Goal: Task Accomplishment & Management: Complete application form

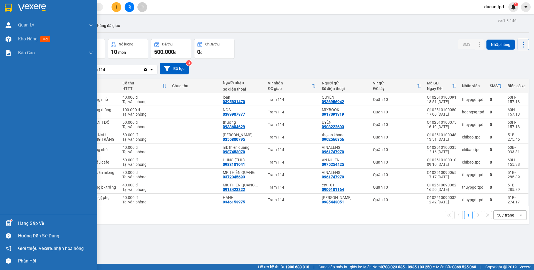
click at [27, 222] on div "Hàng sắp về" at bounding box center [55, 223] width 75 height 8
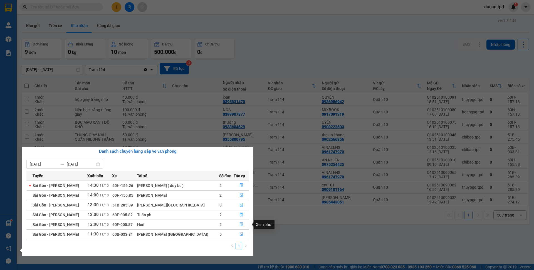
click at [237, 225] on button "button" at bounding box center [241, 224] width 15 height 9
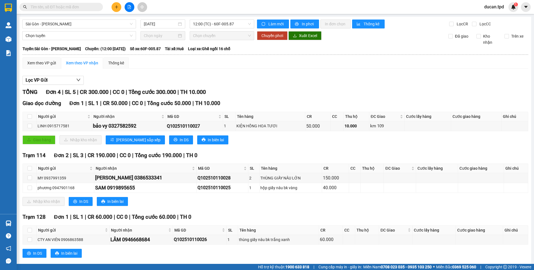
scroll to position [9, 0]
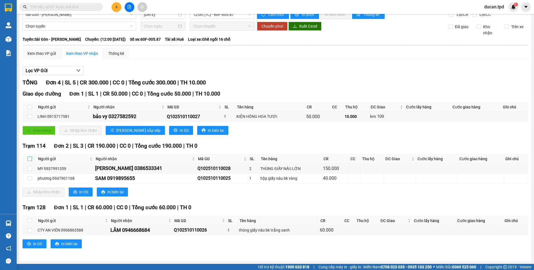
click at [31, 159] on input "checkbox" at bounding box center [30, 158] width 4 height 4
checkbox input "true"
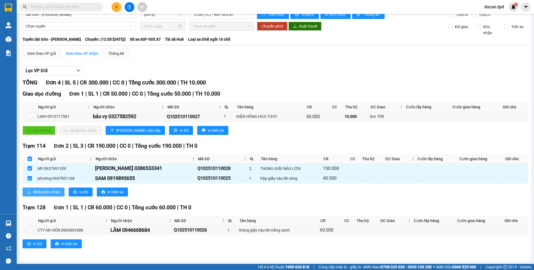
click at [44, 194] on span "Nhập kho nhận" at bounding box center [46, 192] width 27 height 6
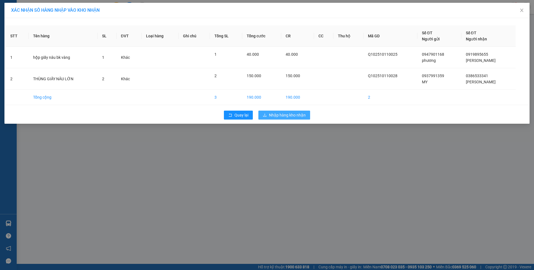
drag, startPoint x: 293, startPoint y: 109, endPoint x: 293, endPoint y: 117, distance: 7.8
click at [293, 110] on div "Quay lại Nhập hàng kho nhận" at bounding box center [267, 115] width 522 height 14
click at [293, 117] on span "Nhập hàng kho nhận" at bounding box center [287, 115] width 37 height 6
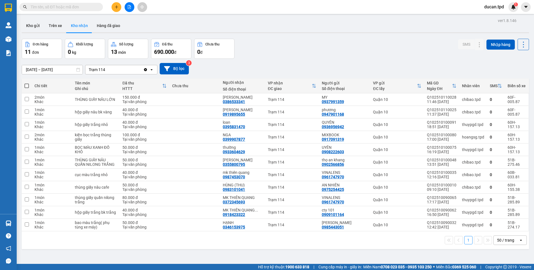
click at [79, 9] on input "text" at bounding box center [64, 7] width 66 height 6
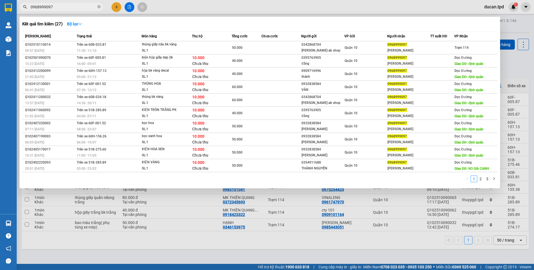
type input "0968999097"
click at [97, 5] on span "0968999097" at bounding box center [60, 7] width 83 height 8
click at [101, 7] on span "0968999097" at bounding box center [60, 7] width 83 height 8
click at [97, 7] on span "0968999097" at bounding box center [60, 7] width 83 height 8
click at [100, 8] on icon "close-circle" at bounding box center [98, 6] width 3 height 3
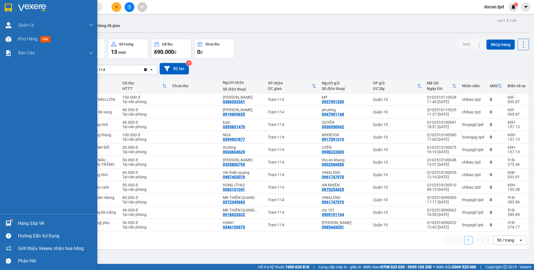
click at [21, 226] on div "Hàng sắp về" at bounding box center [55, 223] width 75 height 8
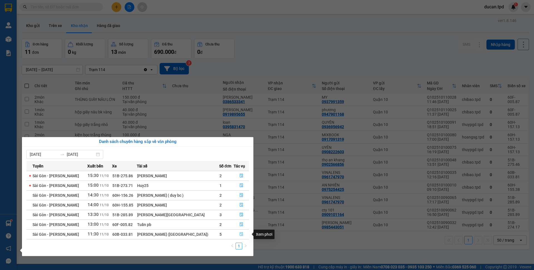
click at [235, 233] on button "button" at bounding box center [241, 233] width 15 height 9
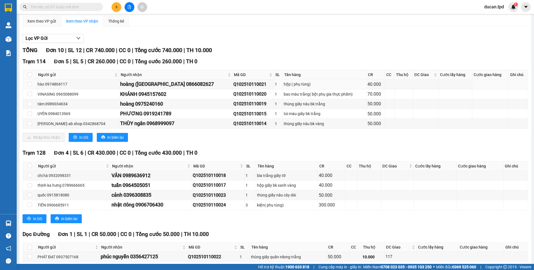
scroll to position [56, 0]
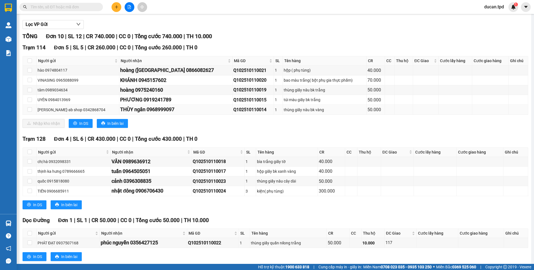
click at [157, 110] on div "THÙY ngân 0968999097" at bounding box center [175, 109] width 111 height 8
copy div "0968999097"
click at [82, 5] on input "text" at bounding box center [64, 7] width 66 height 6
paste input "0968999097"
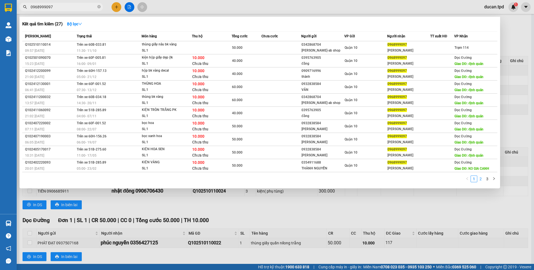
type input "0968999097"
click at [478, 180] on link "2" at bounding box center [481, 179] width 6 height 6
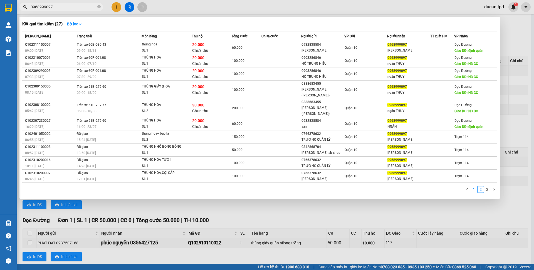
click at [474, 186] on link "1" at bounding box center [474, 189] width 6 height 6
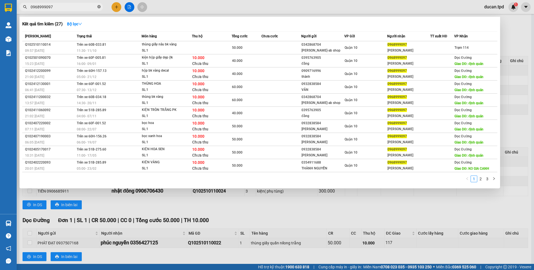
click at [98, 7] on icon "close-circle" at bounding box center [98, 6] width 3 height 3
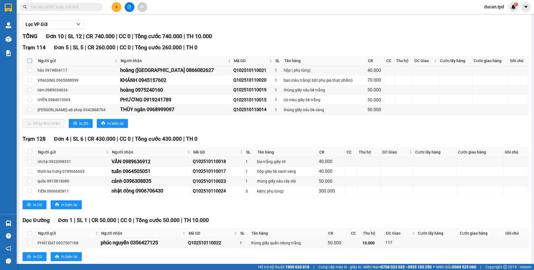
click at [31, 61] on input "checkbox" at bounding box center [30, 60] width 4 height 4
checkbox input "true"
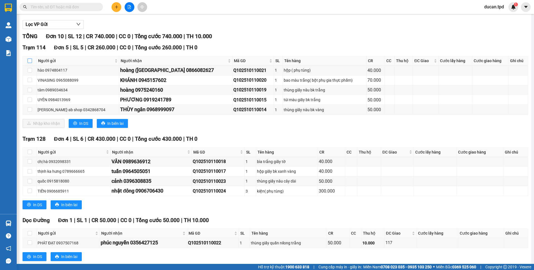
checkbox input "true"
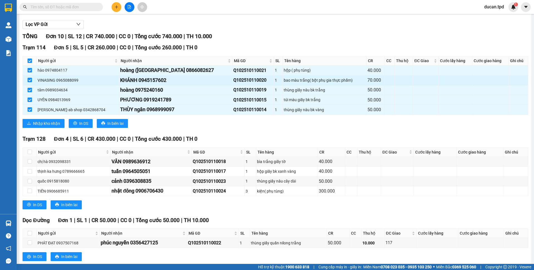
click at [156, 82] on div "KHÁNH 0945157602" at bounding box center [175, 80] width 111 height 8
copy div "0945157602"
click at [55, 2] on div "Kết quả tìm kiếm ( 27 ) Bộ lọc Mã ĐH Trạng thái Món hàng Thu hộ Tổng cước Chưa …" at bounding box center [54, 7] width 108 height 10
click at [55, 8] on input "text" at bounding box center [64, 7] width 66 height 6
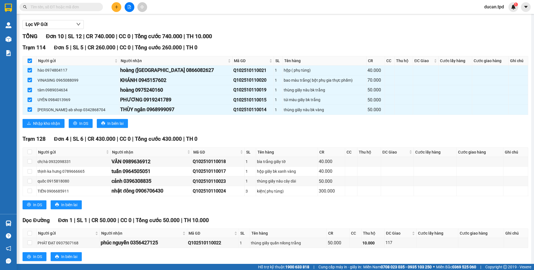
paste input "0945157602"
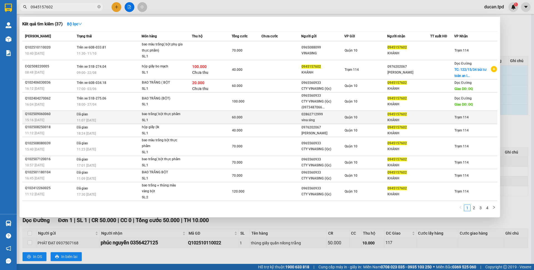
type input "0945157602"
click at [197, 120] on td at bounding box center [212, 116] width 40 height 13
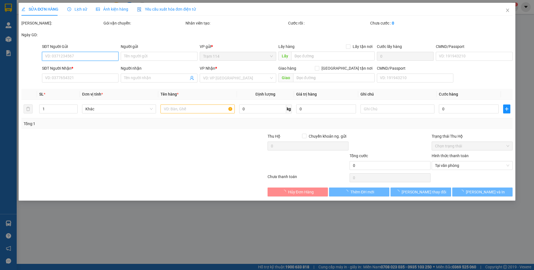
type input "02862712999"
type input "vina sing"
type input "044089001502"
type input "0945157602"
type input "KHÁNH"
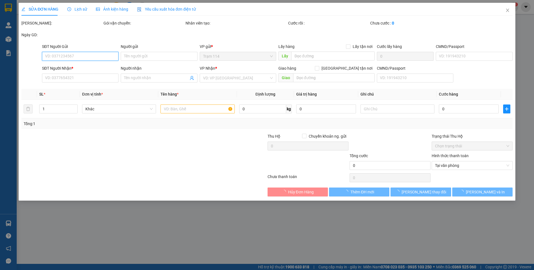
type input "60.000"
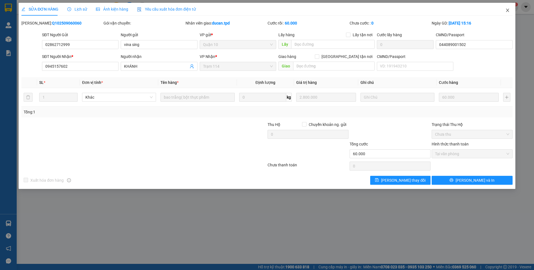
click at [508, 10] on icon "close" at bounding box center [507, 10] width 3 height 3
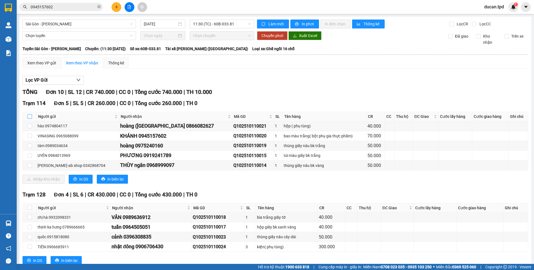
click at [28, 117] on input "checkbox" at bounding box center [30, 116] width 4 height 4
checkbox input "true"
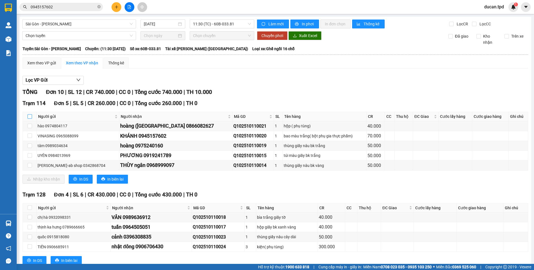
checkbox input "true"
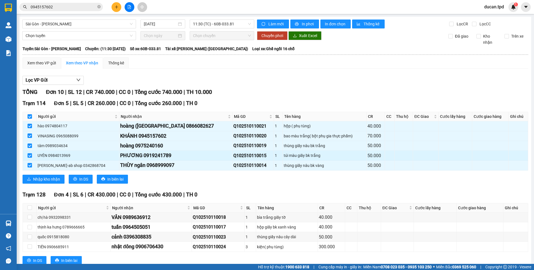
click at [155, 157] on div "PHƯƠNG 0919241789" at bounding box center [175, 155] width 111 height 8
copy div "0919241789"
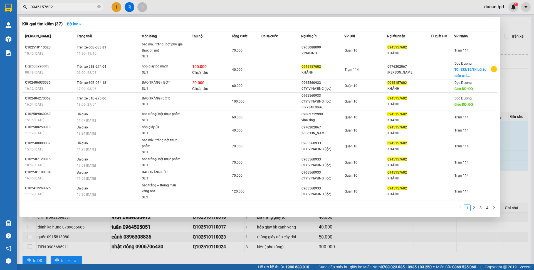
click at [56, 6] on input "0945157602" at bounding box center [64, 7] width 66 height 6
paste input "19241789"
type input "0919241789"
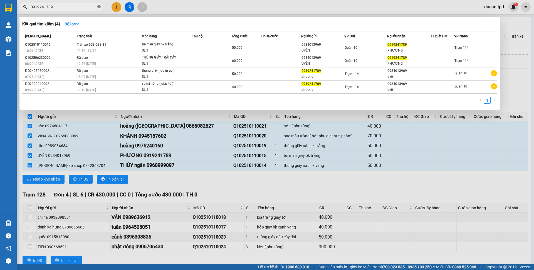
click at [98, 8] on icon "close-circle" at bounding box center [98, 6] width 3 height 3
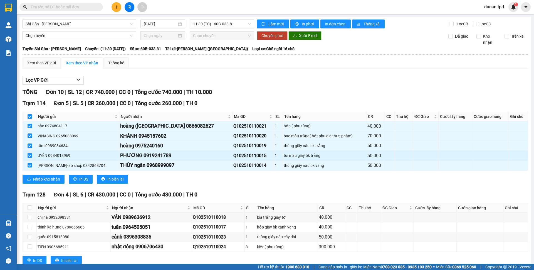
click at [29, 157] on input "checkbox" at bounding box center [30, 155] width 4 height 4
checkbox input "false"
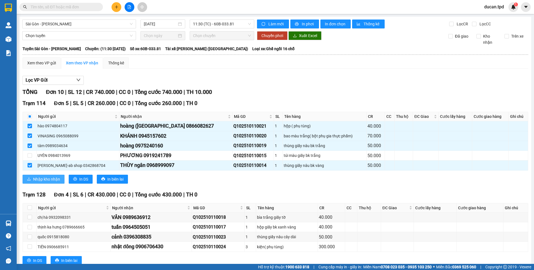
click at [34, 177] on span "Nhập kho nhận" at bounding box center [46, 179] width 27 height 6
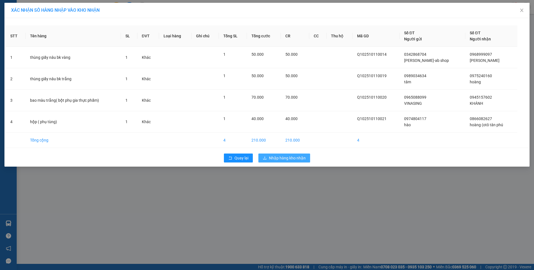
click at [275, 156] on span "Nhập hàng kho nhận" at bounding box center [287, 158] width 37 height 6
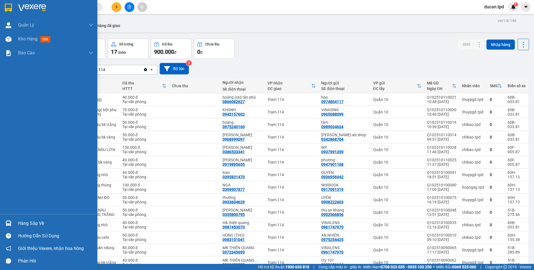
click at [16, 221] on div "Hàng sắp về" at bounding box center [48, 223] width 97 height 13
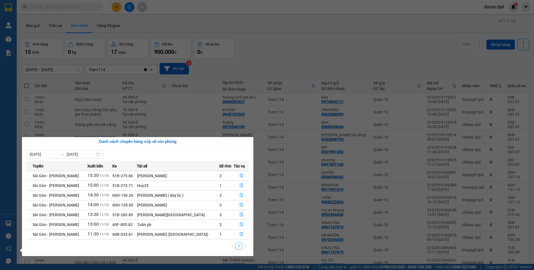
click at [269, 37] on section "Kết quả tìm kiếm ( 4 ) Bộ lọc Mã ĐH Trạng thái Món hàng Thu hộ Tổng cước Chưa c…" at bounding box center [267, 135] width 534 height 270
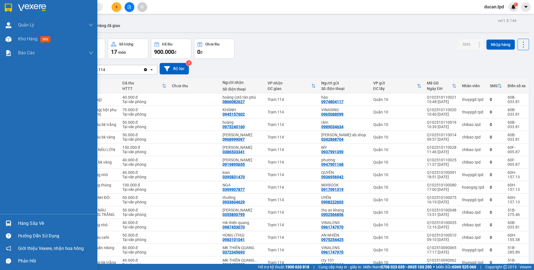
click at [9, 223] on img at bounding box center [9, 223] width 6 height 6
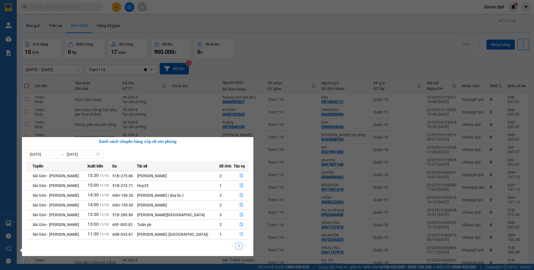
click at [239, 235] on icon "file-done" at bounding box center [241, 234] width 4 height 4
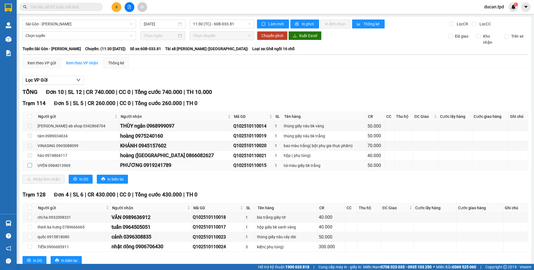
click at [30, 165] on input "checkbox" at bounding box center [30, 165] width 4 height 4
checkbox input "true"
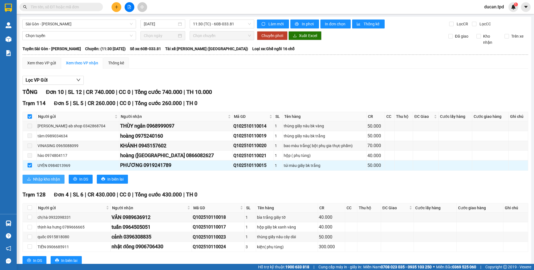
click at [44, 176] on span "Nhập kho nhận" at bounding box center [46, 179] width 27 height 6
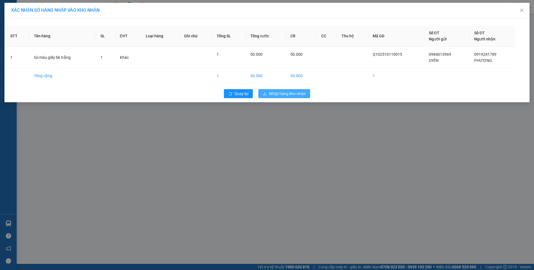
click at [280, 96] on span "Nhập hàng kho nhận" at bounding box center [287, 93] width 37 height 6
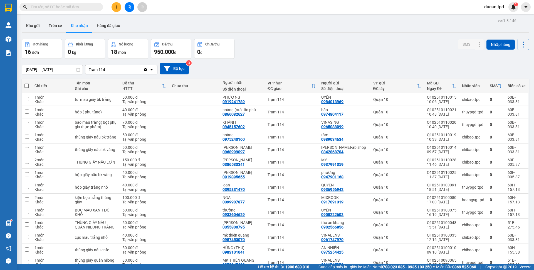
click at [83, 7] on input "text" at bounding box center [64, 7] width 66 height 6
click at [466, 148] on icon at bounding box center [468, 149] width 4 height 4
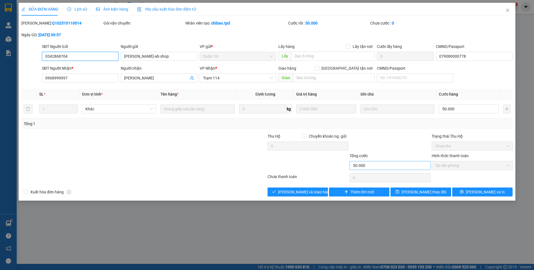
type input "0342868704"
type input "[PERSON_NAME]-ab shop"
type input "079080000778"
type input "0968999097"
type input "[PERSON_NAME]"
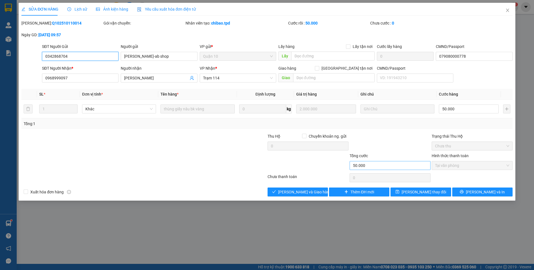
type input "50.000"
click at [306, 189] on span "Giao hàng" at bounding box center [301, 192] width 18 height 6
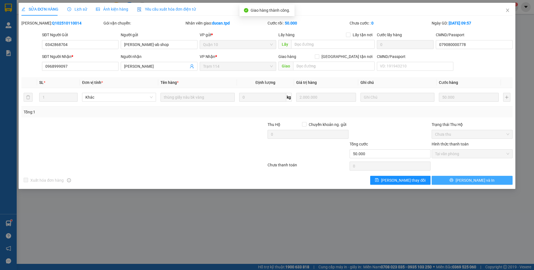
click at [460, 181] on button "[PERSON_NAME] và In" at bounding box center [472, 180] width 81 height 9
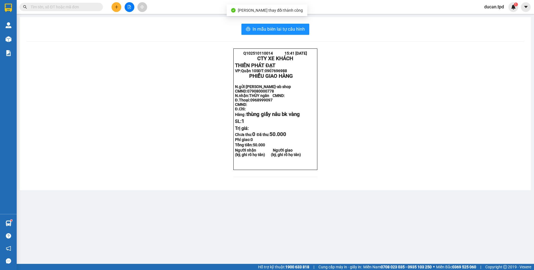
click at [310, 30] on div "In mẫu biên lai tự cấu hình" at bounding box center [275, 29] width 498 height 11
click at [300, 29] on span "In mẫu biên lai tự cấu hình" at bounding box center [279, 29] width 52 height 7
click at [18, 44] on main "In mẫu biên lai tự cấu hình Q102510110014 15:41 [DATE] CTY XE KHÁCH THIÊN PHÁT…" at bounding box center [267, 131] width 534 height 263
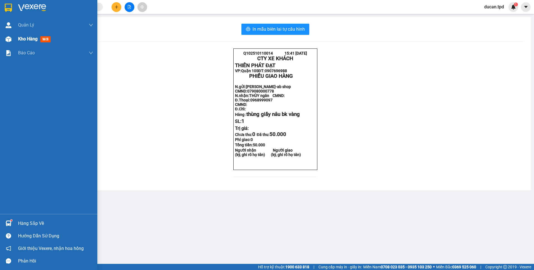
click at [8, 41] on img at bounding box center [9, 39] width 6 height 6
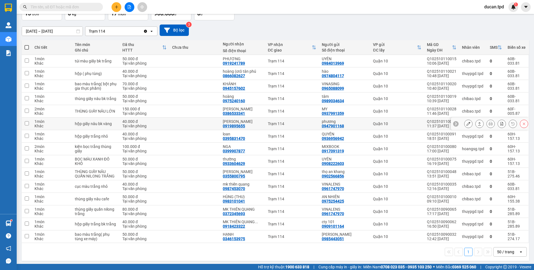
scroll to position [40, 0]
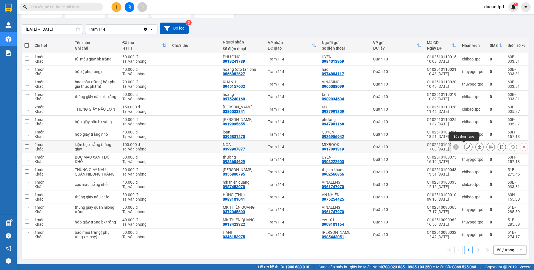
click at [466, 146] on icon at bounding box center [468, 147] width 4 height 4
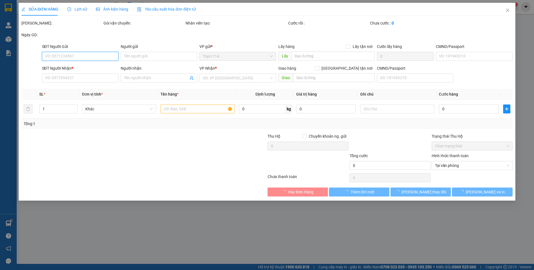
type input "0917091319"
type input "MIXBOOK"
type input "079096025299"
type input "0399907877"
type input "NGA"
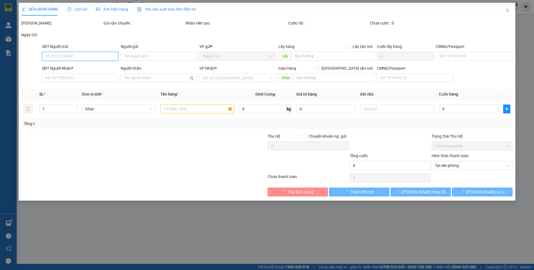
type input "100.000"
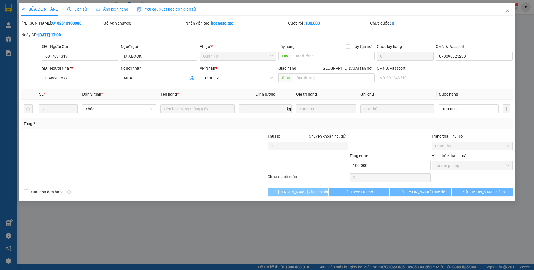
click at [287, 193] on button "[PERSON_NAME] và Giao hàng" at bounding box center [298, 191] width 60 height 9
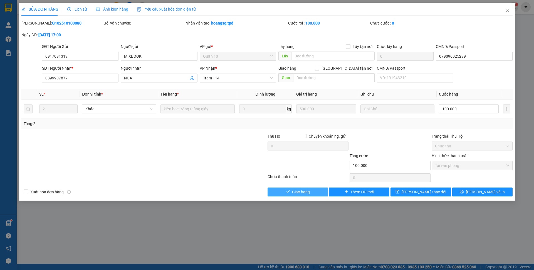
click at [298, 189] on span "Giao hàng" at bounding box center [301, 192] width 18 height 6
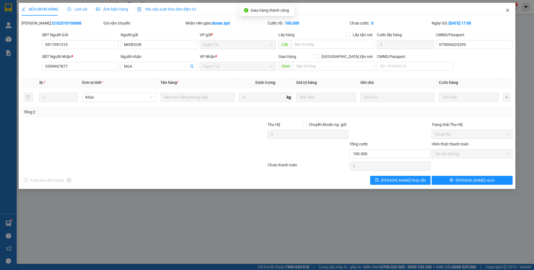
click at [507, 10] on icon "close" at bounding box center [507, 10] width 4 height 4
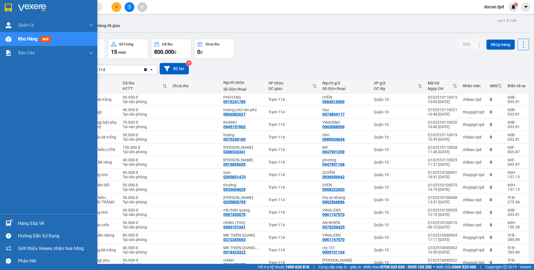
click at [9, 218] on div "Hàng sắp về" at bounding box center [48, 223] width 97 height 13
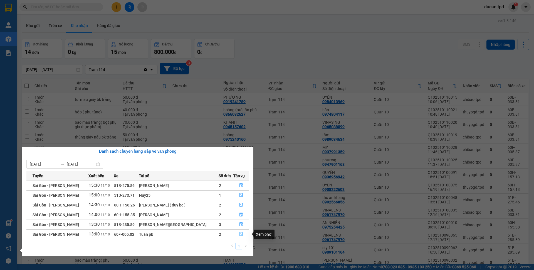
click at [241, 235] on icon "file-done" at bounding box center [241, 234] width 4 height 4
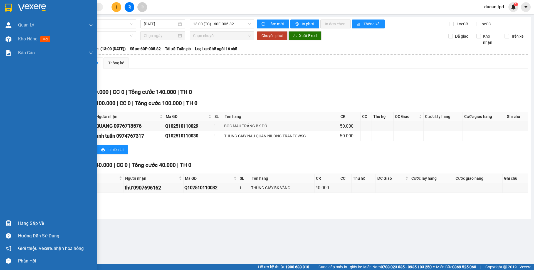
click at [13, 224] on div at bounding box center [9, 223] width 10 height 10
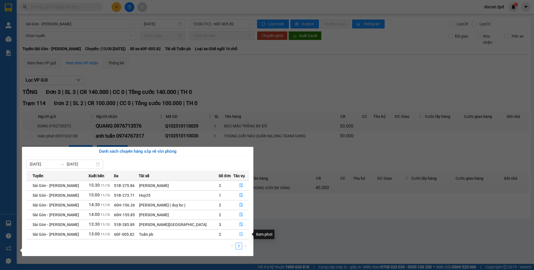
click at [240, 232] on icon "file-done" at bounding box center [241, 234] width 4 height 4
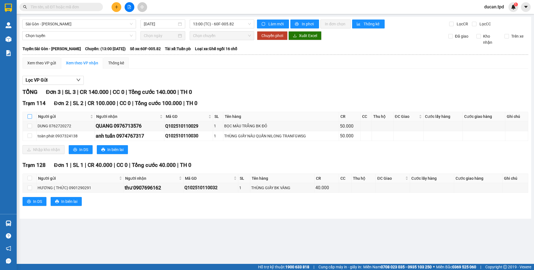
click at [29, 115] on input "checkbox" at bounding box center [30, 116] width 4 height 4
checkbox input "true"
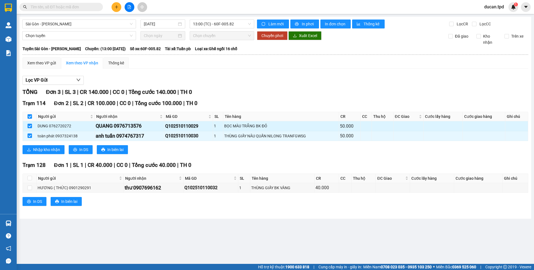
click at [130, 128] on div "QUANG 0976713576" at bounding box center [130, 126] width 68 height 8
copy div "0976713576"
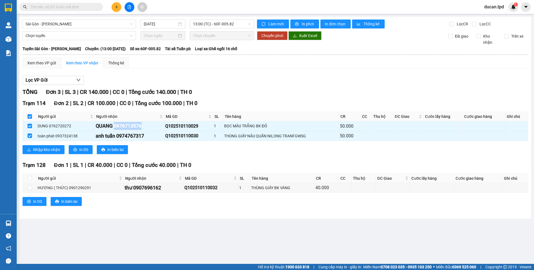
click at [75, 8] on input "text" at bounding box center [64, 7] width 66 height 6
paste input "0976713576"
type input "0976713576"
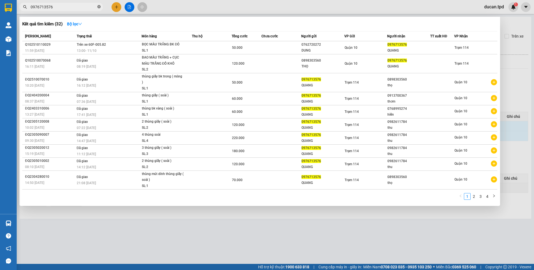
click at [99, 7] on icon "close-circle" at bounding box center [98, 6] width 3 height 3
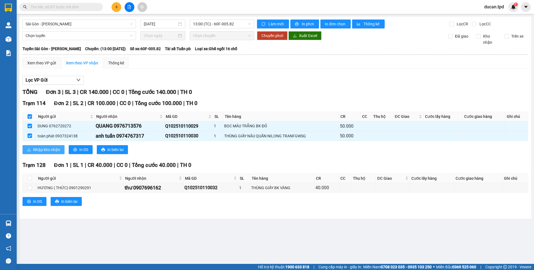
click at [45, 151] on span "Nhập kho nhận" at bounding box center [46, 149] width 27 height 6
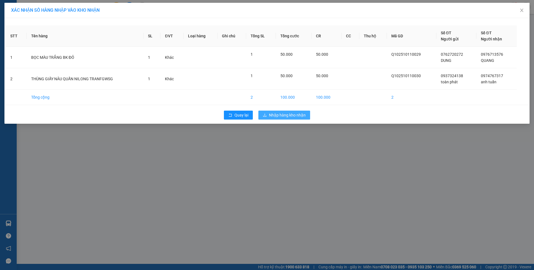
click at [288, 119] on button "Nhập hàng kho nhận" at bounding box center [284, 114] width 52 height 9
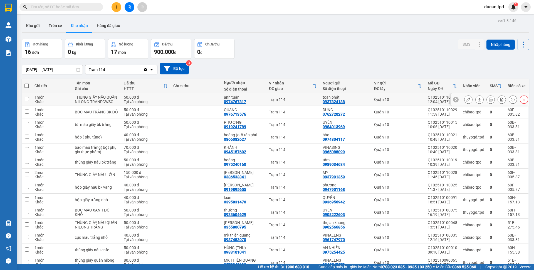
click at [234, 104] on div "0974767317" at bounding box center [235, 101] width 22 height 4
copy div "0974767317"
click at [81, 8] on input "text" at bounding box center [64, 7] width 66 height 6
paste input "0974767317"
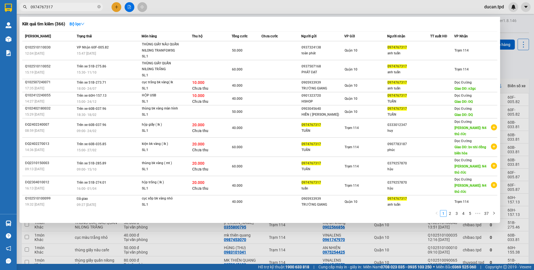
type input "0974767317"
click at [60, 4] on span "0974767317" at bounding box center [60, 7] width 83 height 8
click at [60, 5] on input "0974767317" at bounding box center [64, 7] width 66 height 6
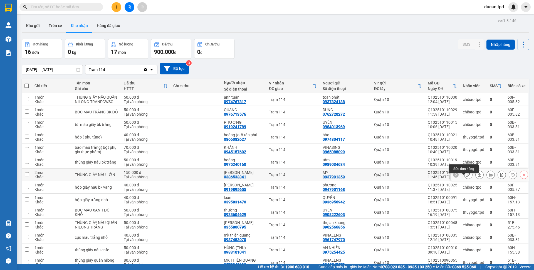
click at [466, 176] on icon at bounding box center [468, 174] width 4 height 4
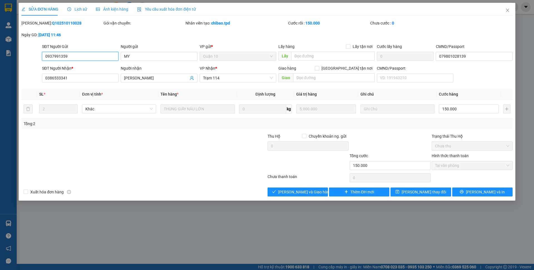
type input "0937991359"
type input "MY"
type input "079801028139"
type input "0386533341"
type input "[PERSON_NAME]"
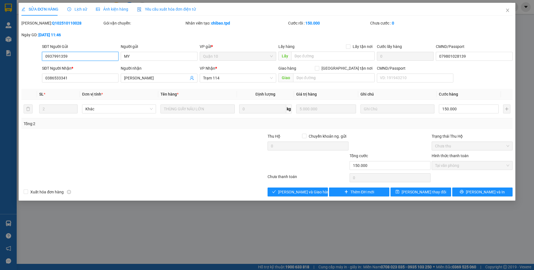
type input "150.000"
click at [303, 191] on span "Giao hàng" at bounding box center [301, 192] width 18 height 6
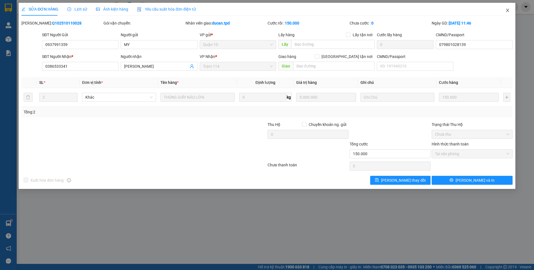
click at [510, 11] on span "Close" at bounding box center [508, 11] width 16 height 16
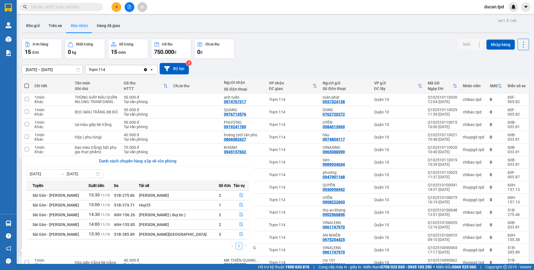
click at [363, 70] on section "Kết quả tìm kiếm ( 366 ) Bộ lọc Mã ĐH Trạng thái Món hàng Thu hộ Tổng cước Chưa…" at bounding box center [267, 135] width 534 height 270
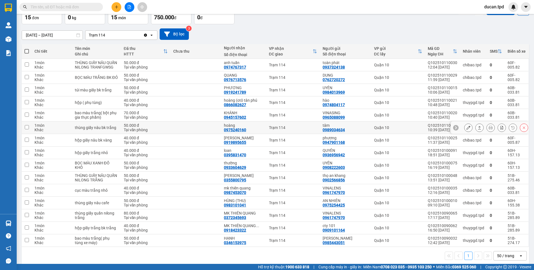
scroll to position [45, 0]
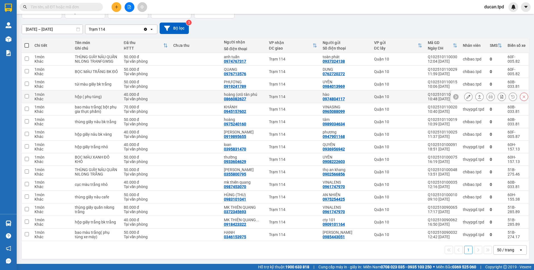
click at [466, 95] on icon at bounding box center [468, 97] width 4 height 4
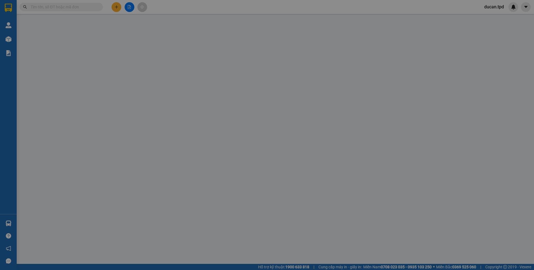
type input "0974804117"
type input "hào"
type input "036201010910"
type input "0866082627"
type input "hoàng (otô tân phú"
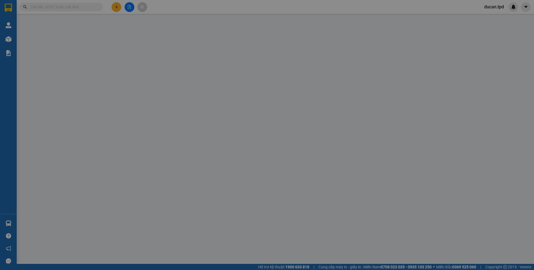
type input "40.000"
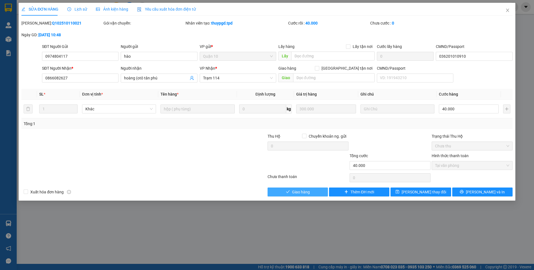
click at [303, 194] on span "Giao hàng" at bounding box center [301, 192] width 18 height 6
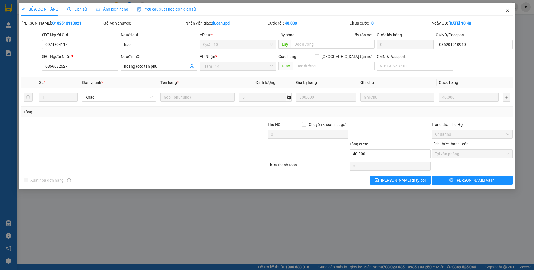
click at [508, 12] on icon "close" at bounding box center [507, 10] width 4 height 4
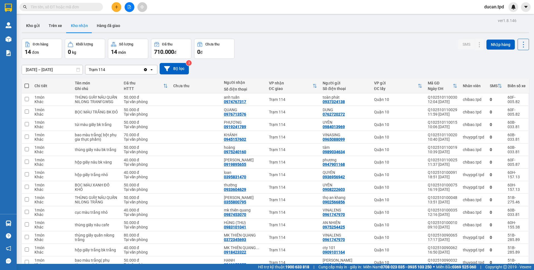
click at [79, 5] on input "text" at bounding box center [64, 7] width 66 height 6
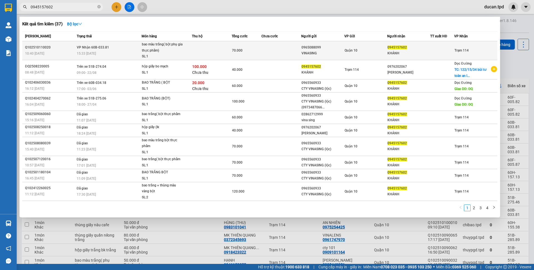
type input "0945157602"
click at [324, 50] on div "VINASING" at bounding box center [323, 53] width 43 height 6
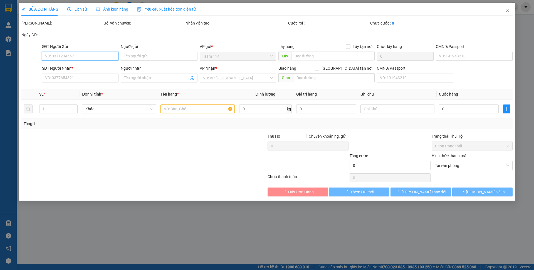
type input "0965088099"
type input "VINASING"
type input "0945157602"
type input "KHÁNH"
type input "70.000"
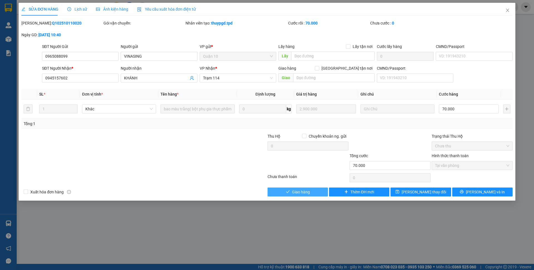
click at [288, 192] on icon "check" at bounding box center [288, 191] width 4 height 3
click at [292, 192] on span "Giao hàng" at bounding box center [301, 192] width 18 height 6
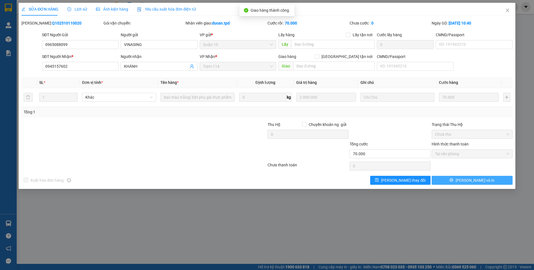
click at [473, 184] on button "[PERSON_NAME] và In" at bounding box center [472, 180] width 81 height 9
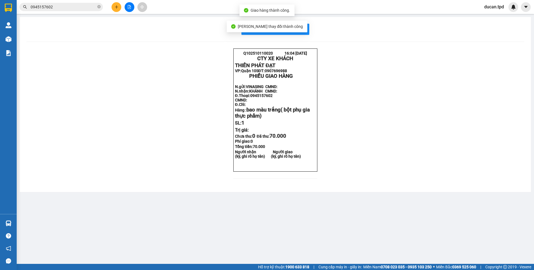
click at [309, 35] on div "In mẫu biên lai tự cấu hình Q102510110020 16:04 [DATE] CTY XE KHÁCH THIÊN PHÁT…" at bounding box center [275, 104] width 511 height 175
click at [307, 33] on button "In mẫu biên lai tự cấu hình" at bounding box center [275, 29] width 68 height 11
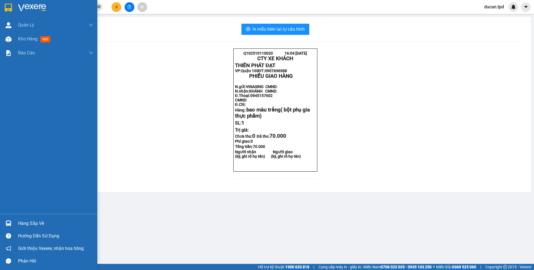
drag, startPoint x: 28, startPoint y: 38, endPoint x: 98, endPoint y: 7, distance: 76.7
click at [28, 38] on span "Kho hàng" at bounding box center [27, 38] width 19 height 5
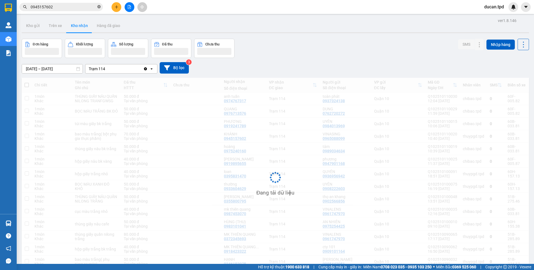
click at [98, 7] on icon "close-circle" at bounding box center [98, 6] width 3 height 3
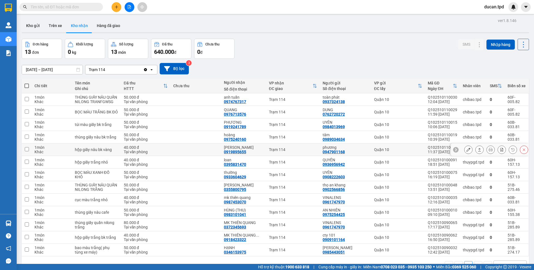
click at [465, 154] on button at bounding box center [469, 150] width 8 height 10
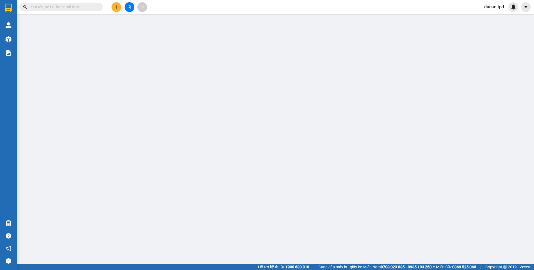
type input "0947901168"
type input "phương"
type input "09219710854"
type input "0919895655"
type input "[PERSON_NAME]"
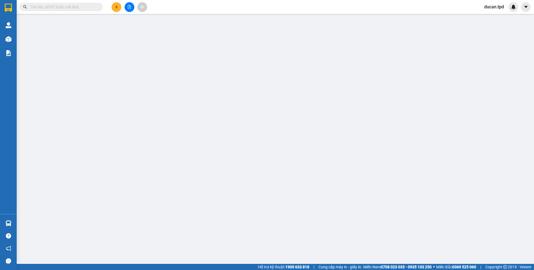
type input "40.000"
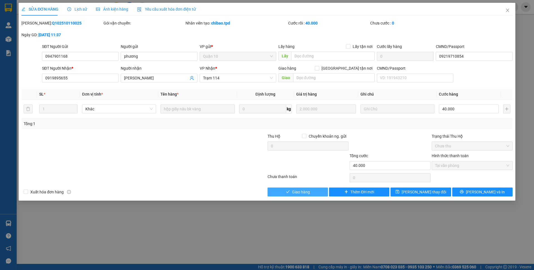
click at [295, 189] on button "Giao hàng" at bounding box center [298, 191] width 60 height 9
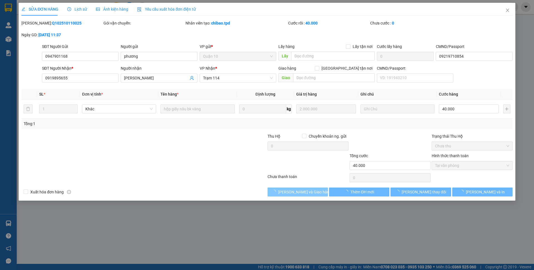
click at [295, 189] on span "[PERSON_NAME] và Giao hàng" at bounding box center [304, 192] width 53 height 6
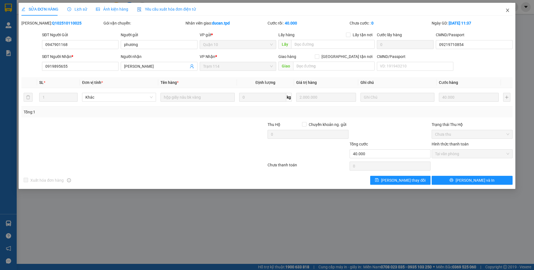
click at [505, 12] on span "Close" at bounding box center [508, 11] width 16 height 16
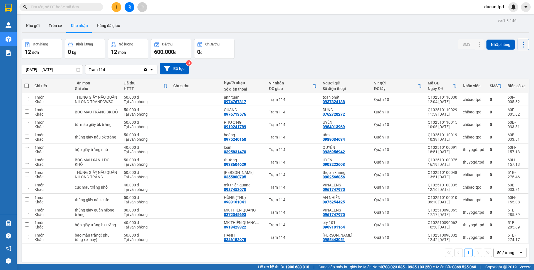
click at [50, 8] on input "text" at bounding box center [64, 7] width 66 height 6
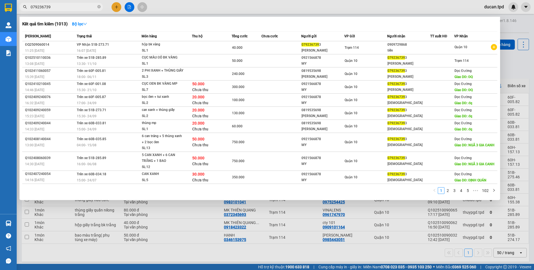
type input "0792367393"
click at [99, 7] on icon "close-circle" at bounding box center [98, 6] width 3 height 3
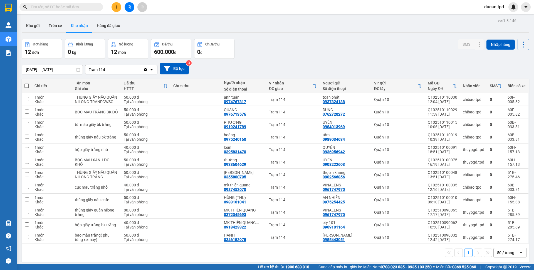
click at [74, 6] on input "text" at bounding box center [64, 7] width 66 height 6
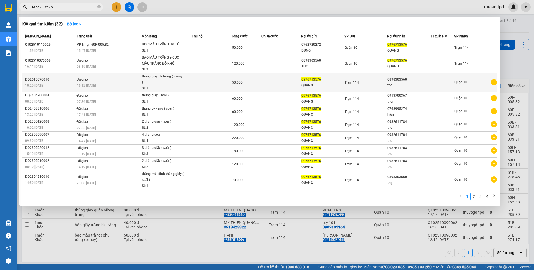
type input "0976713576"
click at [165, 74] on div "thùng giấy bk trong ( măng )" at bounding box center [163, 79] width 42 height 12
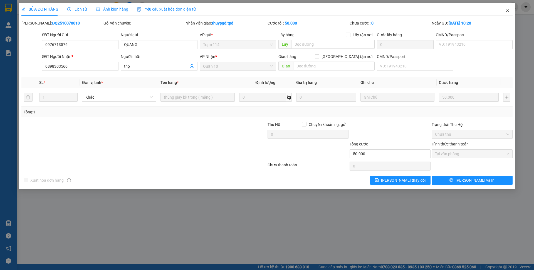
click at [505, 13] on span "Close" at bounding box center [508, 11] width 16 height 16
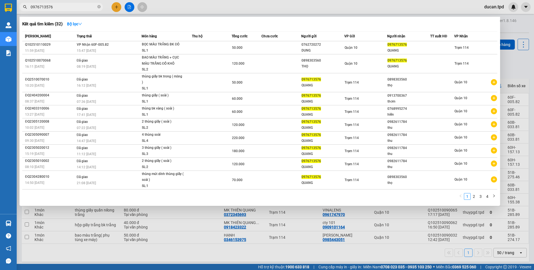
click at [56, 11] on span "0976713576" at bounding box center [60, 7] width 83 height 8
click at [58, 9] on input "0976713576" at bounding box center [64, 7] width 66 height 6
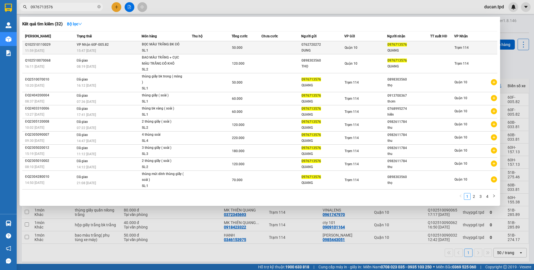
click at [110, 46] on td "VP Nhận 60F-005.82 15:47 [DATE]" at bounding box center [108, 47] width 66 height 13
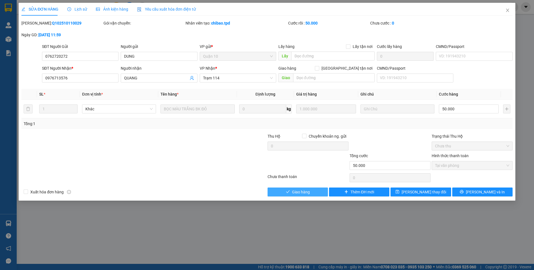
click at [289, 191] on icon "check" at bounding box center [288, 191] width 4 height 4
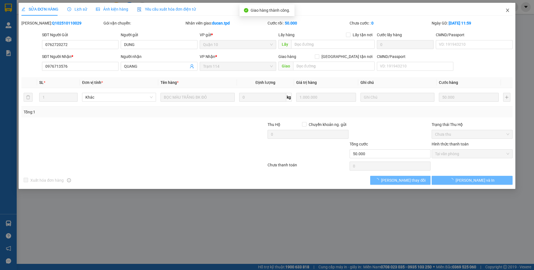
click at [508, 11] on icon "close" at bounding box center [507, 10] width 3 height 3
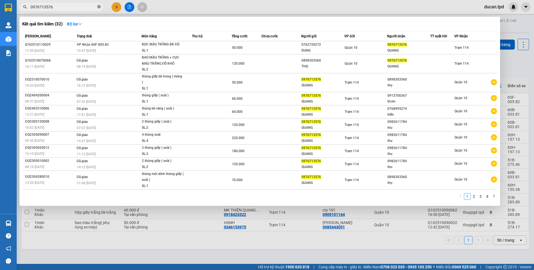
click at [98, 5] on span at bounding box center [98, 6] width 3 height 5
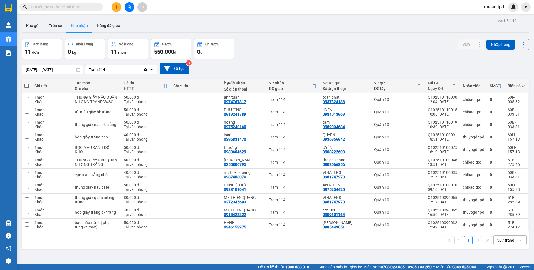
click at [60, 5] on input "text" at bounding box center [64, 7] width 66 height 6
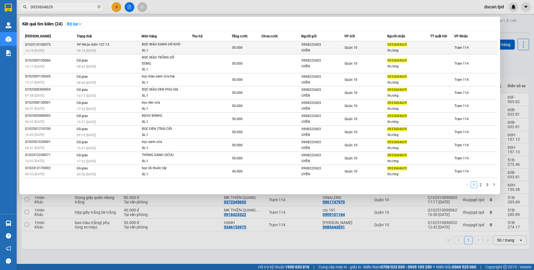
type input "0933604629"
click at [127, 47] on td "VP Nhận 60H-157.13 08:18 [DATE]" at bounding box center [108, 47] width 66 height 13
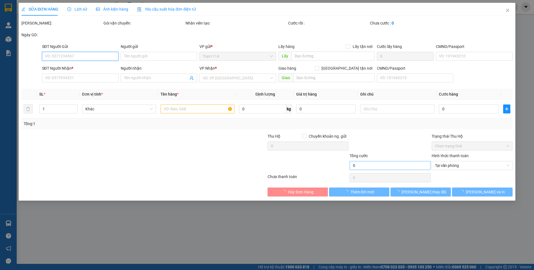
type input "0908222603"
type input "UYÊN"
type input "035168001381"
type input "0933604629"
type input "thường"
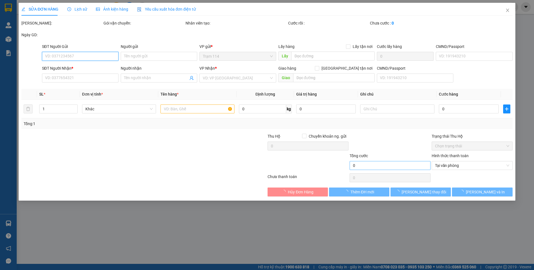
type input "50.000"
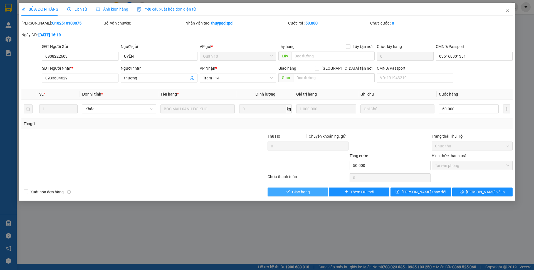
click at [312, 191] on button "Giao hàng" at bounding box center [298, 191] width 60 height 9
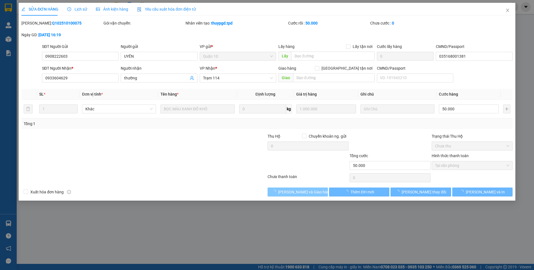
click at [312, 191] on span "[PERSON_NAME] và Giao hàng" at bounding box center [304, 192] width 53 height 6
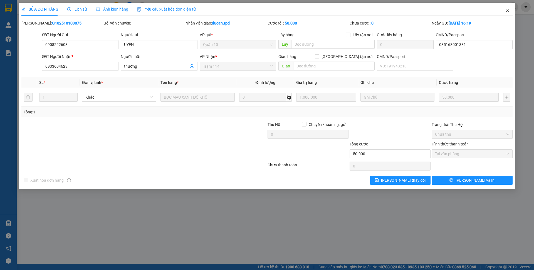
click at [506, 11] on icon "close" at bounding box center [507, 10] width 4 height 4
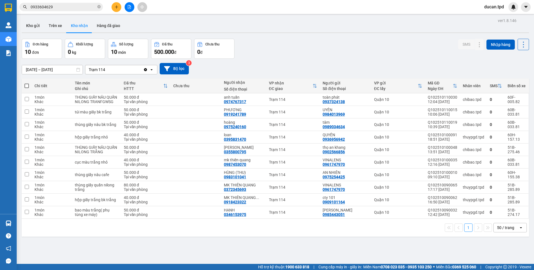
click at [97, 5] on span "0933604629" at bounding box center [60, 7] width 83 height 8
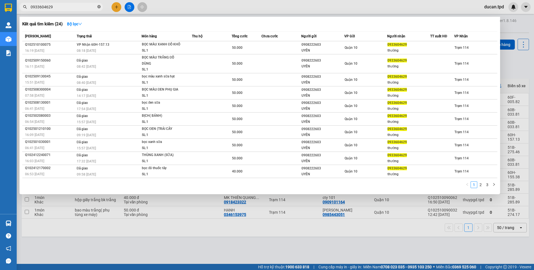
click at [98, 6] on icon "close-circle" at bounding box center [98, 6] width 3 height 3
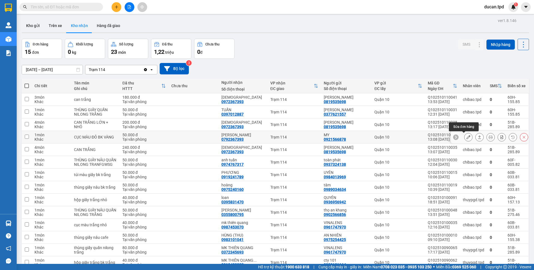
click at [466, 136] on button at bounding box center [469, 137] width 8 height 10
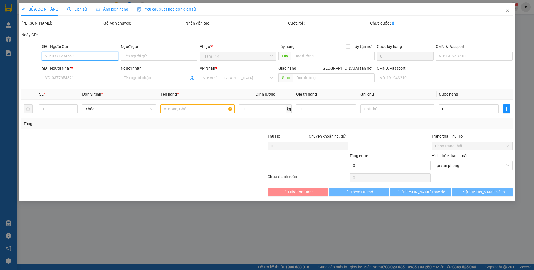
type input "0921566878"
type input "MY"
type input "052301015301"
type input "0792367393"
type input "[PERSON_NAME]"
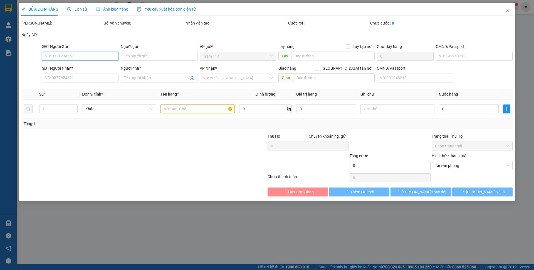
type input "50.000"
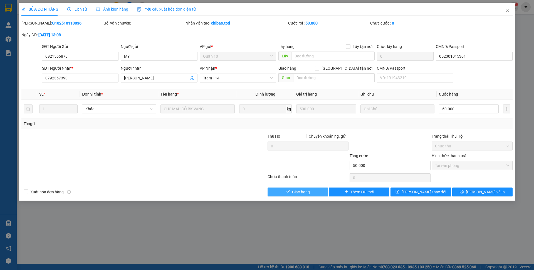
click at [290, 192] on button "Giao hàng" at bounding box center [298, 191] width 60 height 9
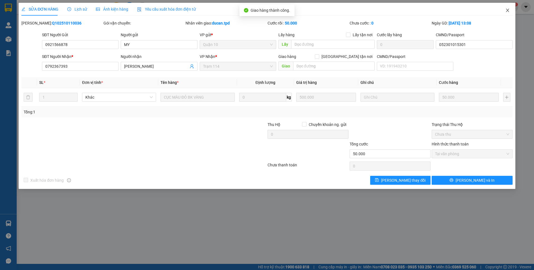
click at [507, 10] on icon "close" at bounding box center [507, 10] width 4 height 4
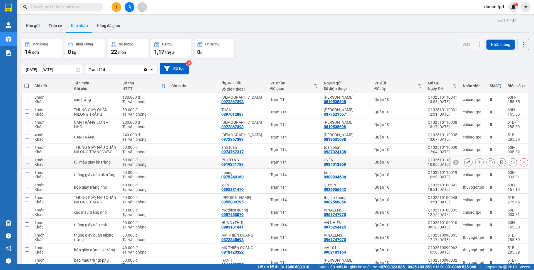
click at [236, 166] on div "0919241789" at bounding box center [232, 164] width 22 height 4
copy div "0919241789"
click at [69, 9] on input "text" at bounding box center [64, 7] width 66 height 6
paste input "0919241789"
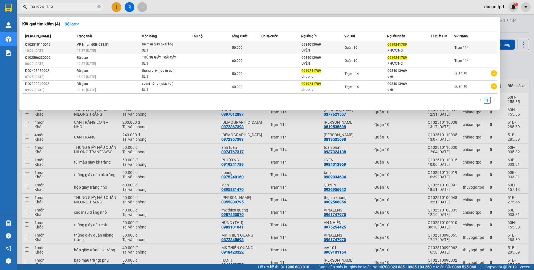
type input "0919241789"
click at [356, 51] on td "Quận 10" at bounding box center [365, 47] width 43 height 13
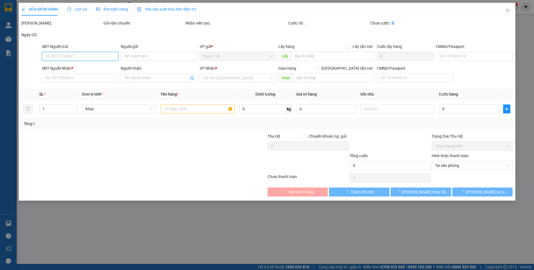
type input "0984013969"
type input "UYÊN"
type input "0919241789"
type input "PHƯƠNG"
type input "50.000"
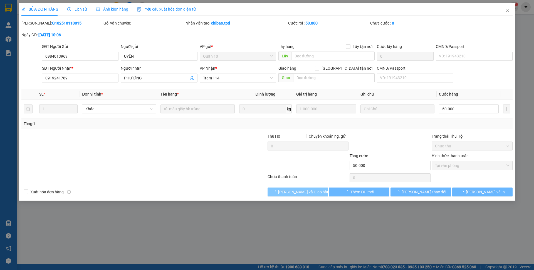
click at [296, 192] on span "[PERSON_NAME] và Giao hàng" at bounding box center [304, 192] width 53 height 6
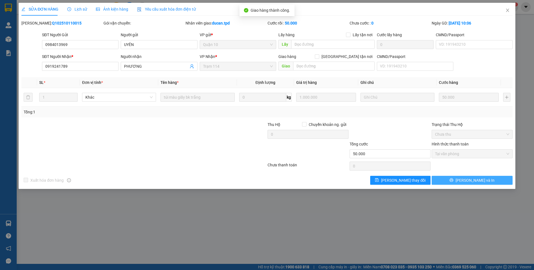
drag, startPoint x: 449, startPoint y: 171, endPoint x: 453, endPoint y: 183, distance: 12.6
click at [450, 171] on div "Total Paid Fee 50.000 Total UnPaid Fee 0 Cash Collection Total Fee Mã ĐH: Q1025…" at bounding box center [266, 102] width 491 height 164
click at [453, 183] on button "[PERSON_NAME] và In" at bounding box center [472, 180] width 81 height 9
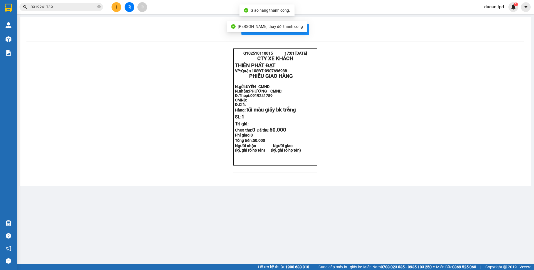
click at [295, 31] on div "[PERSON_NAME] thay đổi thành công" at bounding box center [267, 27] width 81 height 12
click at [298, 29] on span "In mẫu biên lai tự cấu hình" at bounding box center [279, 29] width 52 height 7
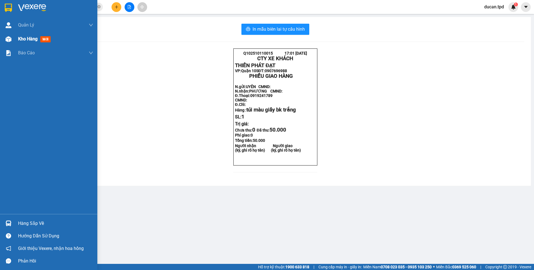
click at [29, 41] on span "Kho hàng" at bounding box center [27, 38] width 19 height 5
